Goal: Download file/media

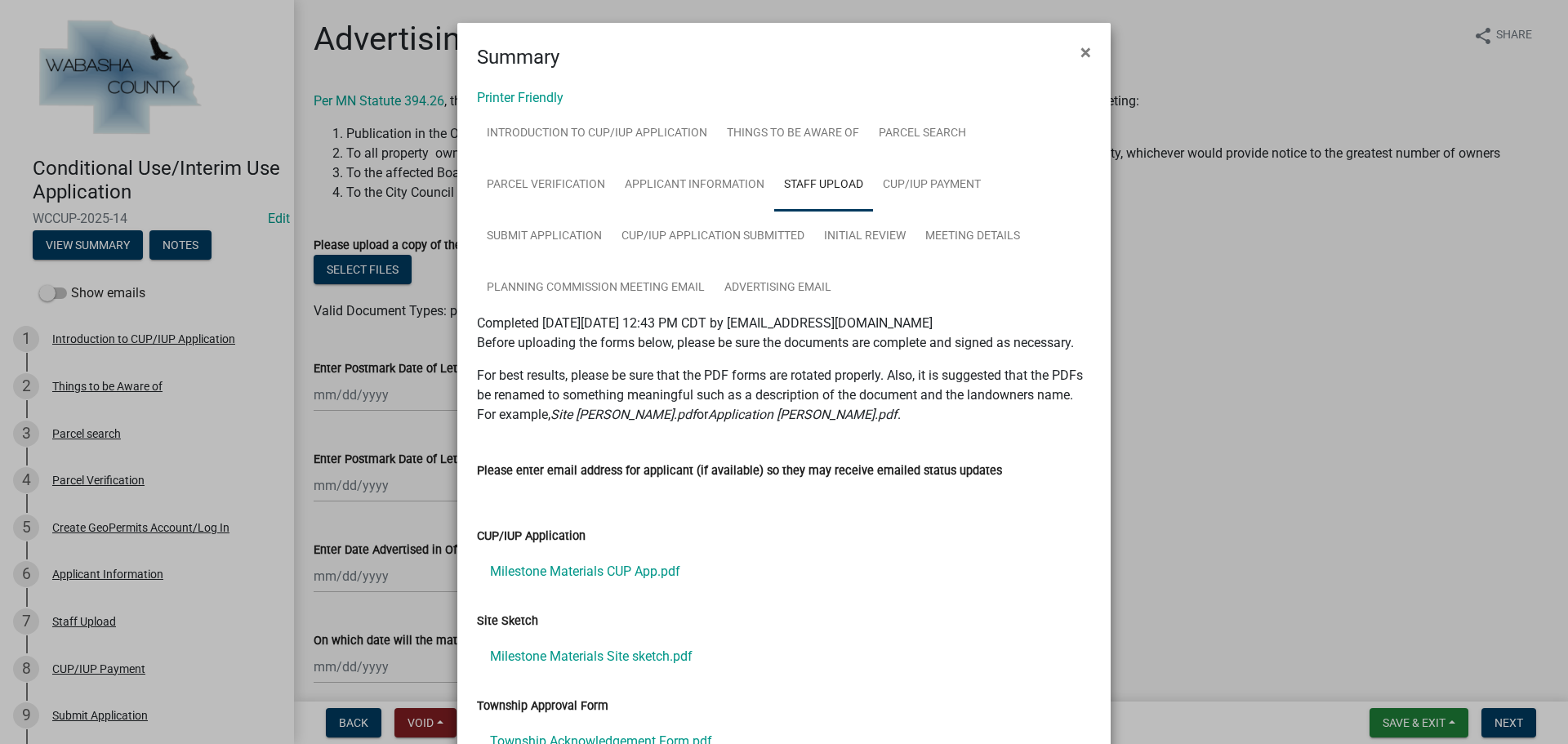
scroll to position [489, 0]
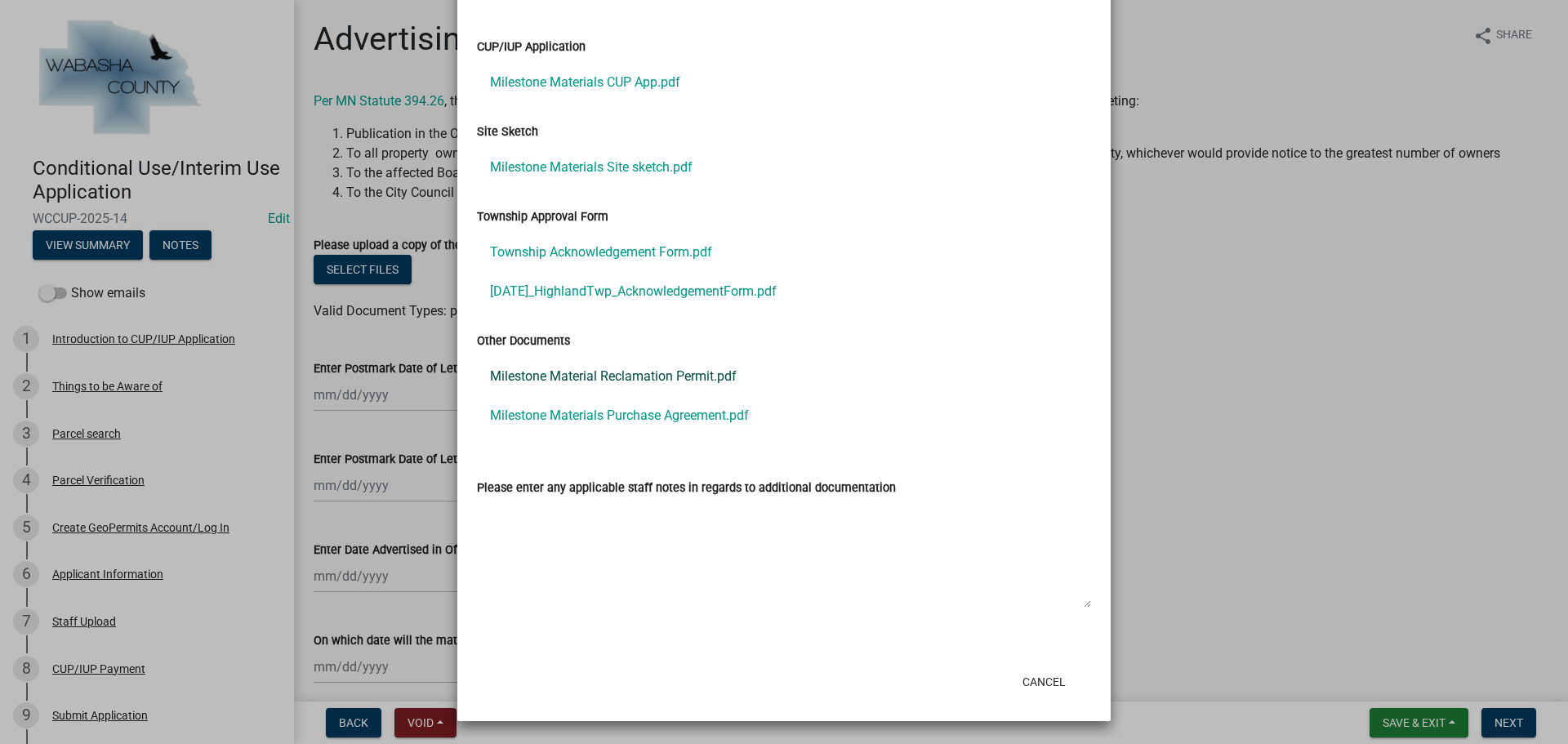
click at [612, 380] on link "Milestone Material Reclamation Permit.pdf" at bounding box center [784, 377] width 614 height 39
click at [591, 416] on link "Milestone Materials Purchase Agreement.pdf" at bounding box center [784, 416] width 614 height 39
click at [585, 251] on link "Township Acknowledgement Form.pdf" at bounding box center [784, 252] width 614 height 39
click at [599, 295] on link "[DATE]_HighlandTwp_AcknowledgementForm.pdf" at bounding box center [784, 291] width 614 height 39
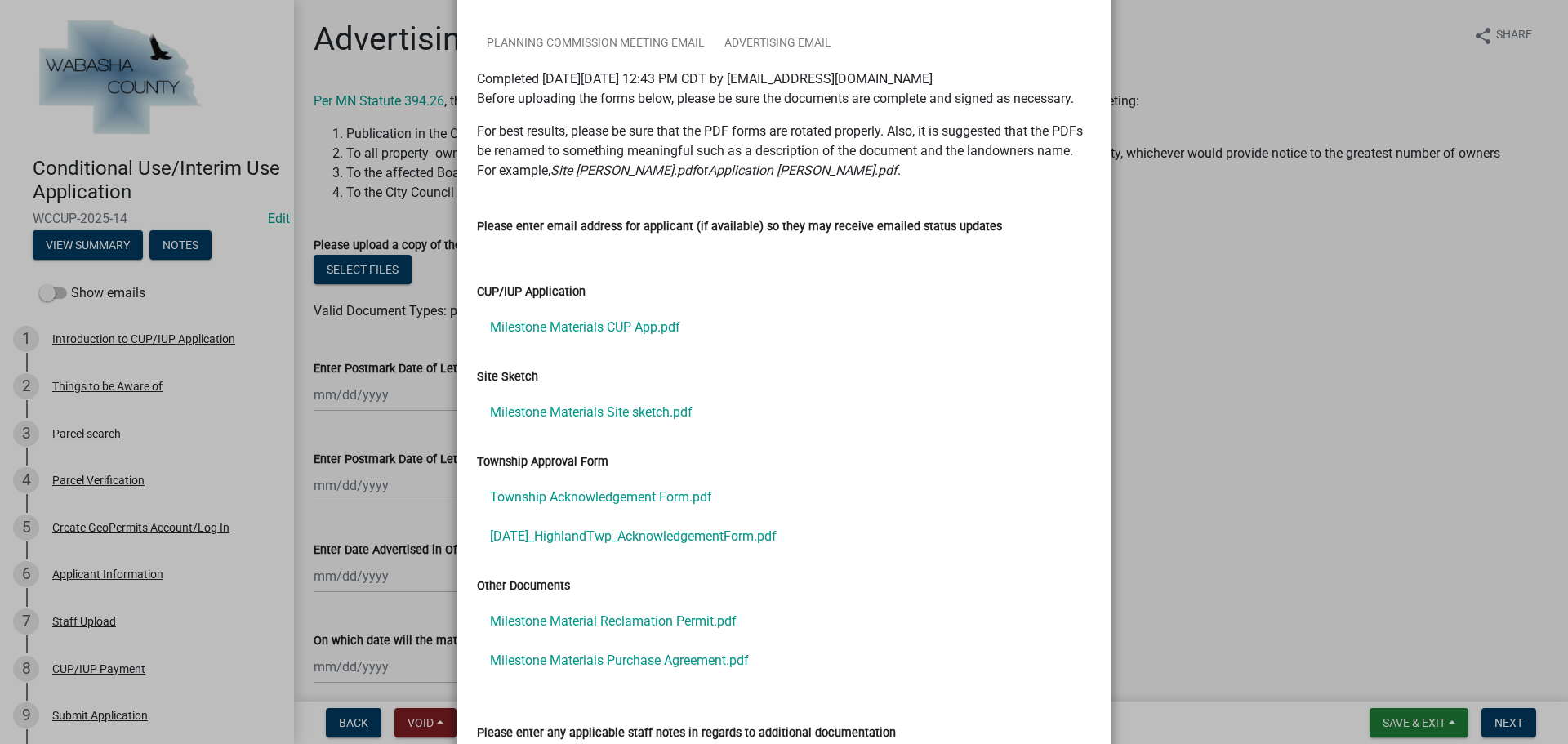
scroll to position [0, 0]
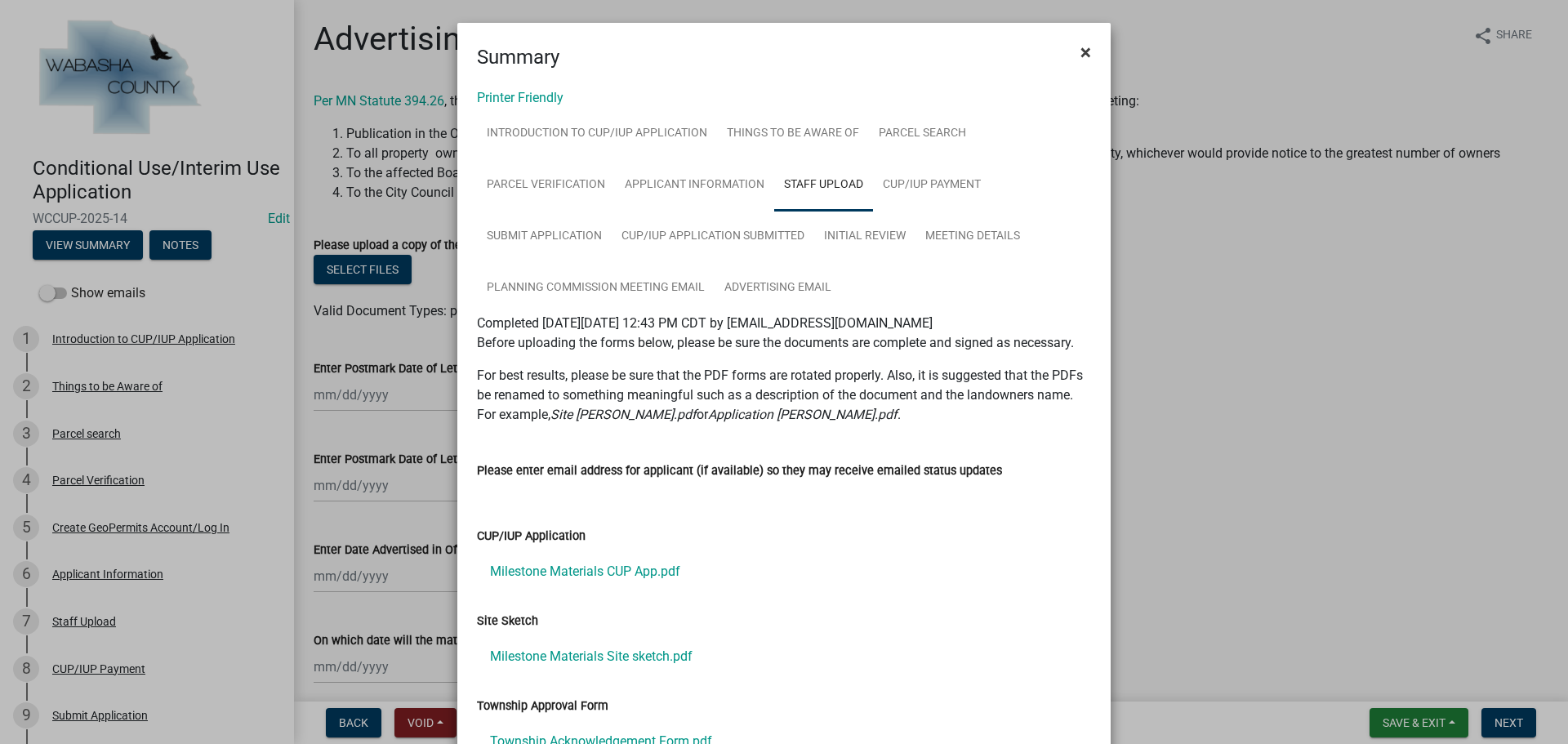
click at [1081, 50] on span "×" at bounding box center [1086, 52] width 10 height 23
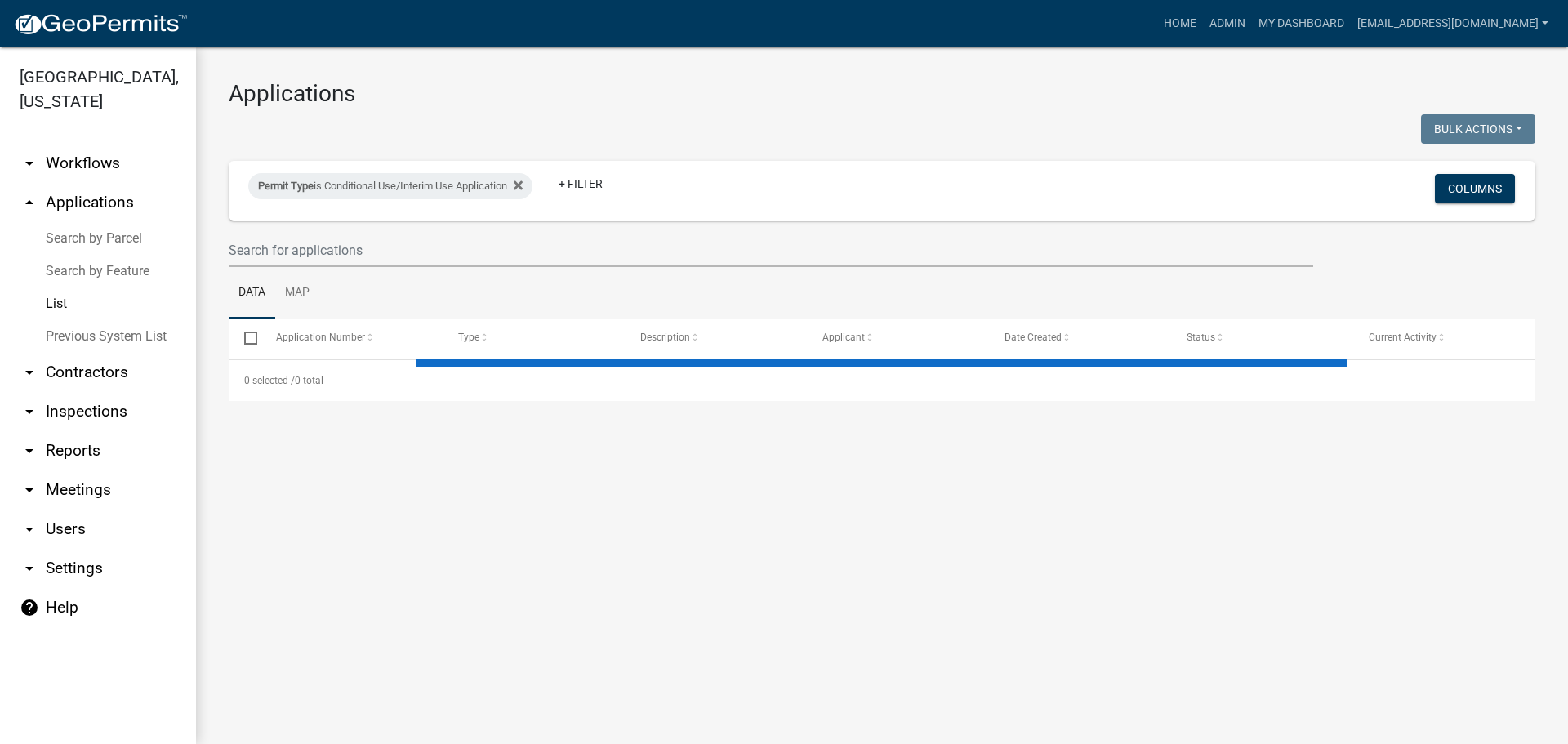
select select "2: 50"
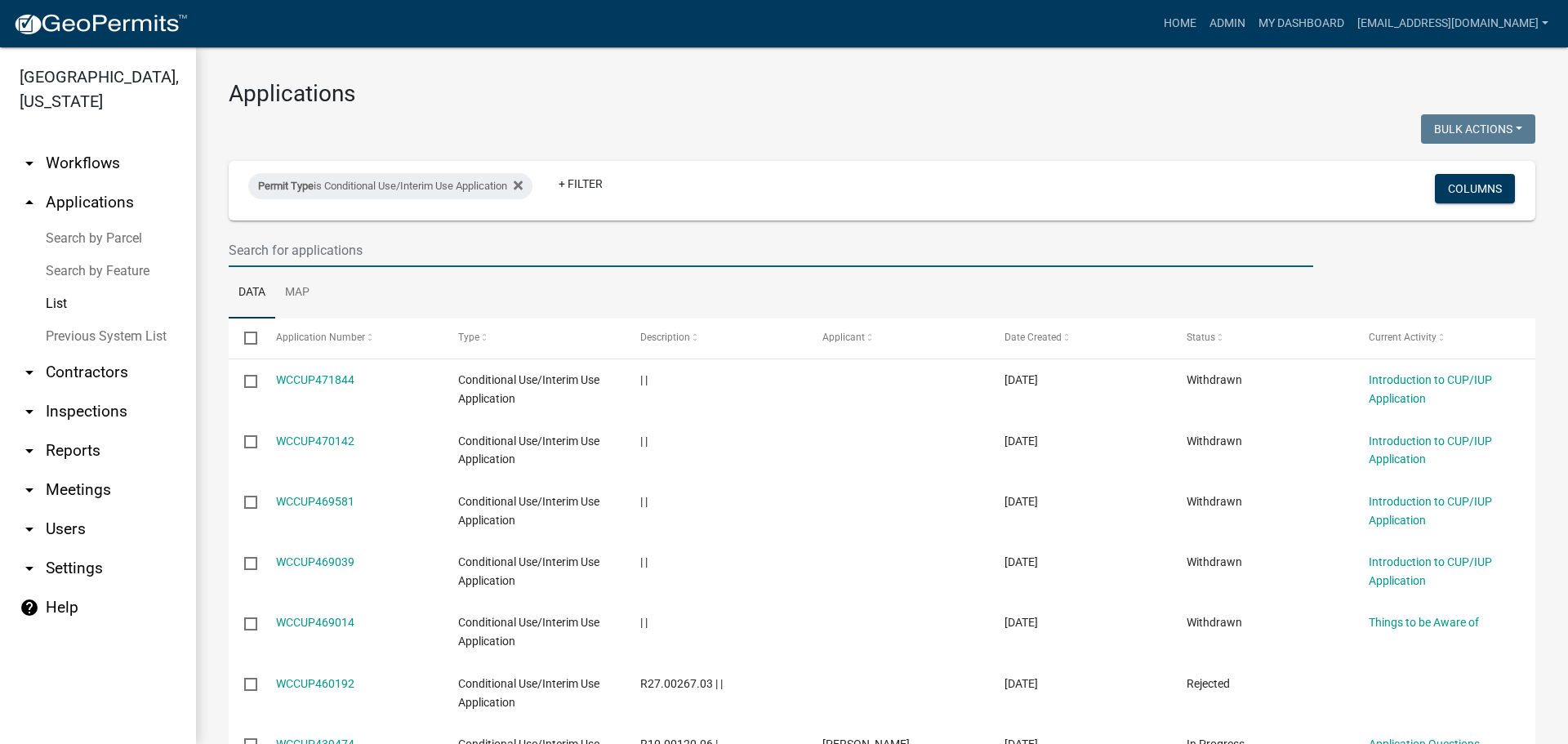
click at [428, 249] on input "text" at bounding box center [770, 250] width 1084 height 33
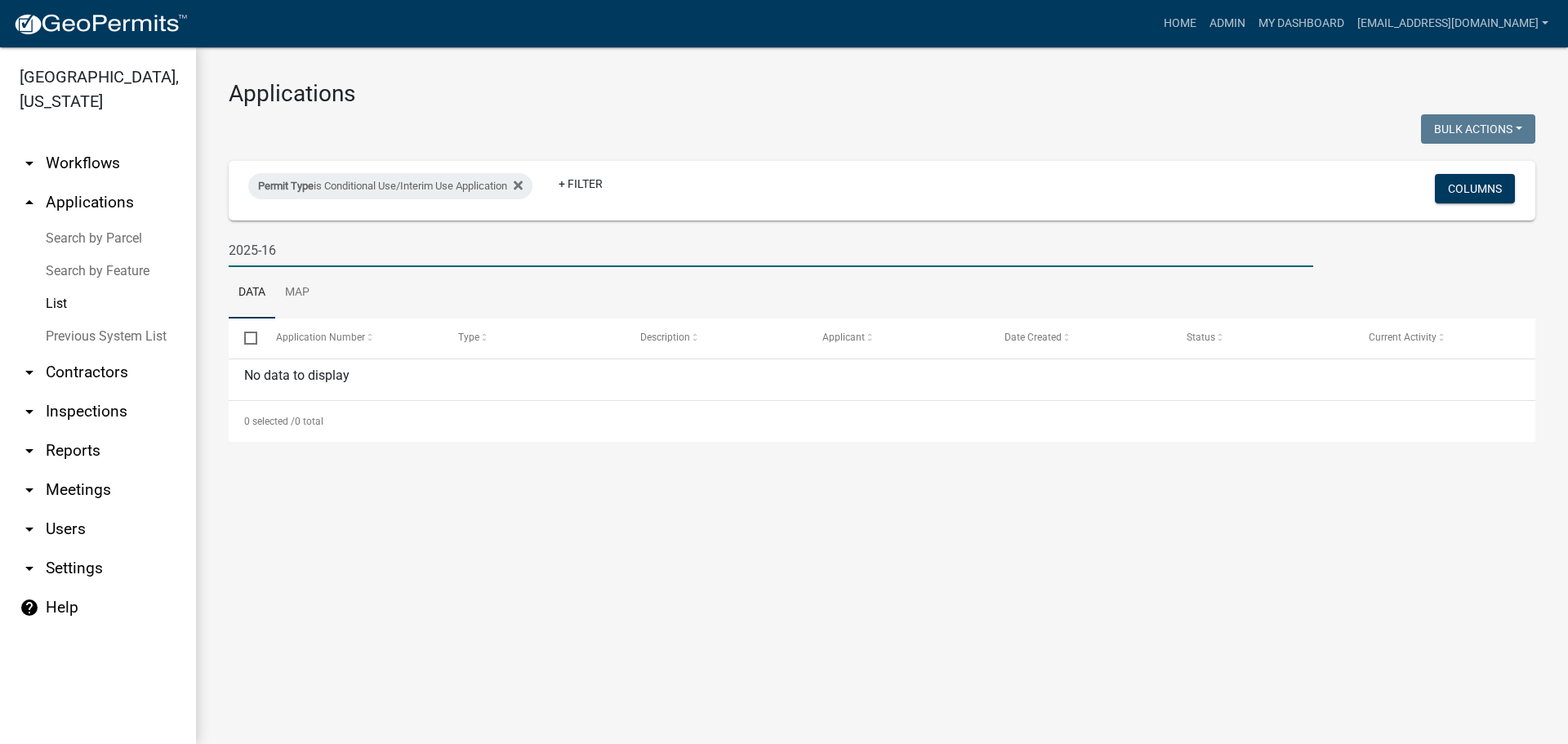
type input "2025-16"
